Goal: Entertainment & Leisure: Consume media (video, audio)

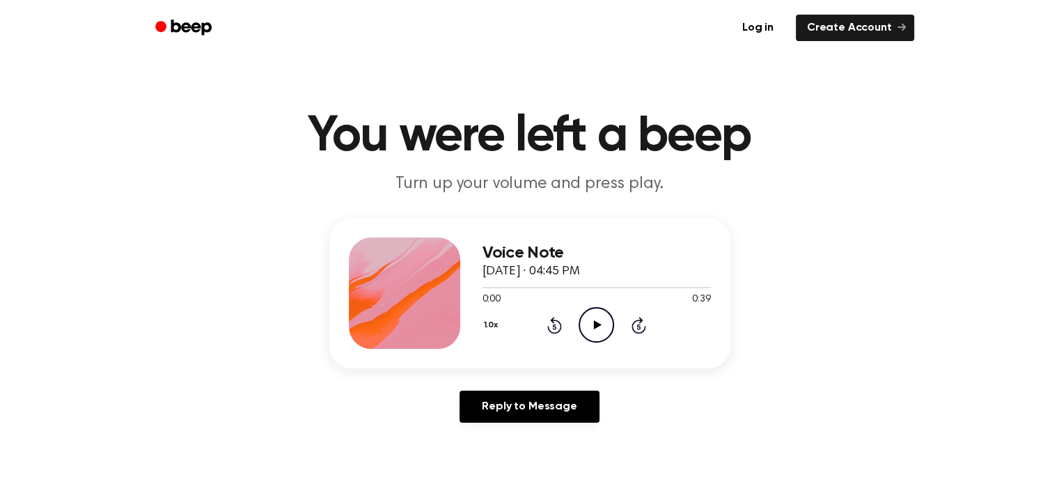
click at [595, 324] on icon at bounding box center [598, 324] width 8 height 9
